Goal: Navigation & Orientation: Find specific page/section

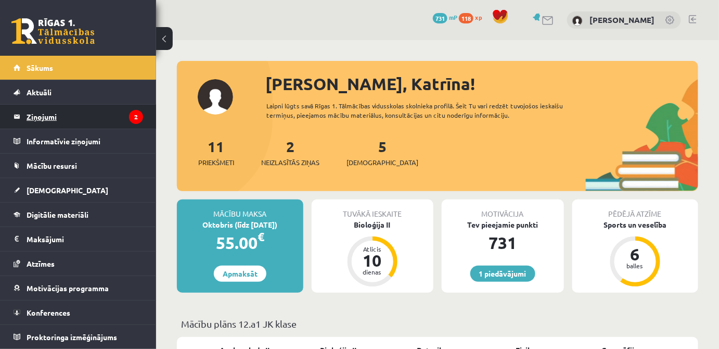
click at [32, 124] on legend "Ziņojumi 2" at bounding box center [85, 117] width 117 height 24
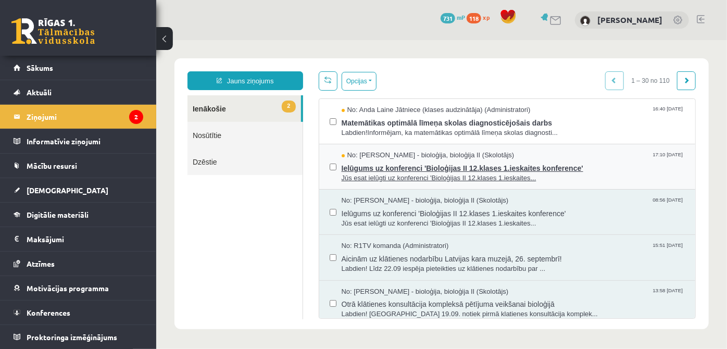
click at [443, 164] on span "Ielūgums uz konferenci 'Bioloģijas II 12.klases 1.ieskaites konference'" at bounding box center [512, 166] width 343 height 13
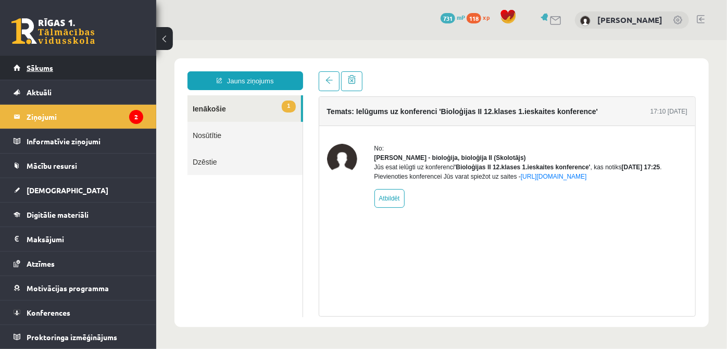
click at [64, 68] on link "Sākums" at bounding box center [79, 68] width 130 height 24
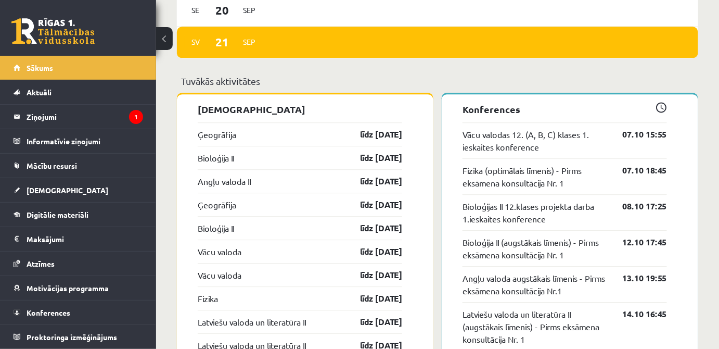
scroll to position [804, 0]
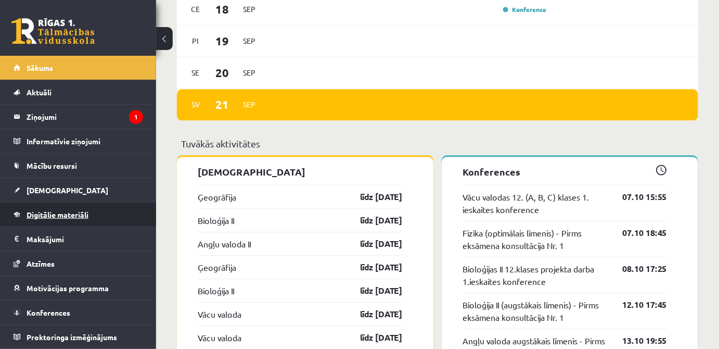
click at [56, 219] on link "Digitālie materiāli" at bounding box center [79, 214] width 130 height 24
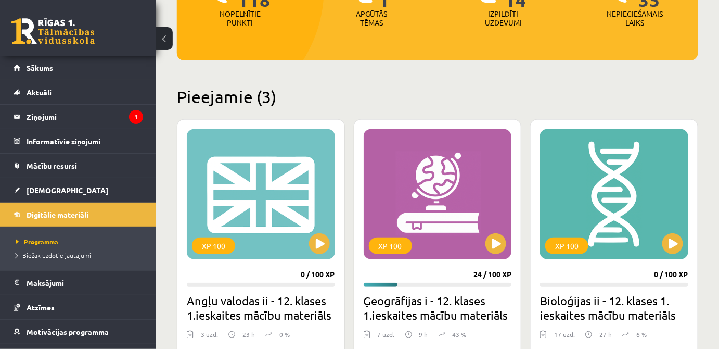
scroll to position [284, 0]
